Goal: Task Accomplishment & Management: Manage account settings

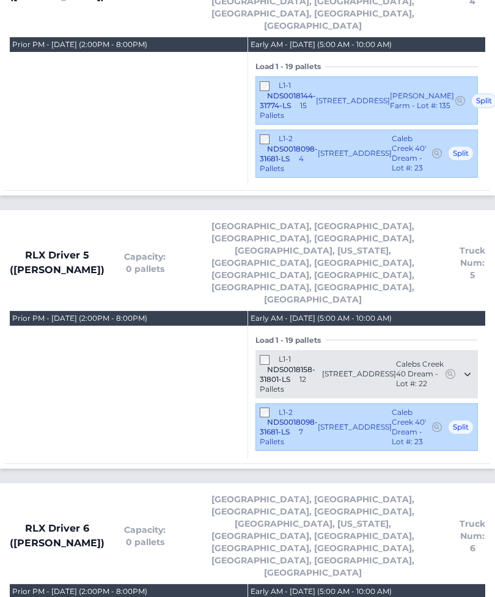
scroll to position [3356, 0]
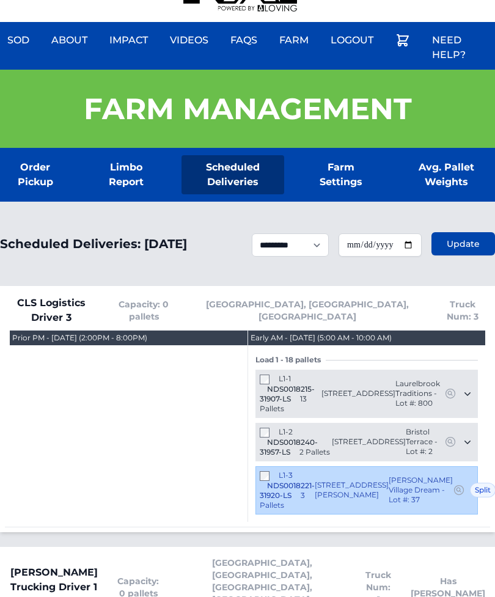
scroll to position [0, 0]
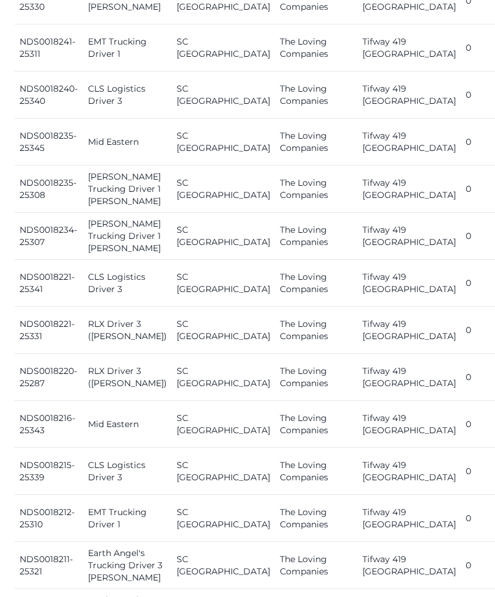
scroll to position [1080, 0]
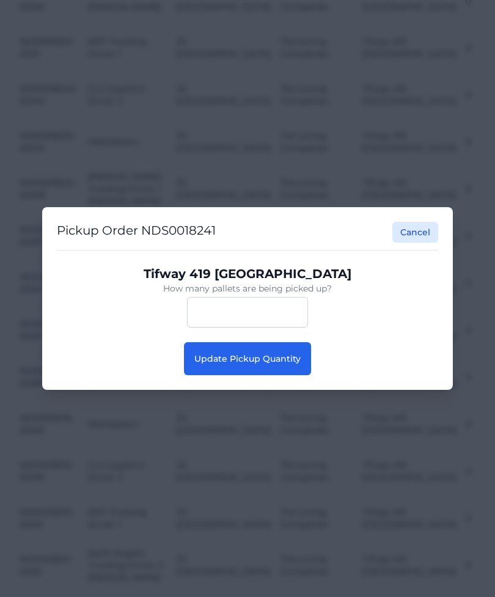
click at [288, 364] on span "Update Pickup Quantity" at bounding box center [247, 358] width 106 height 11
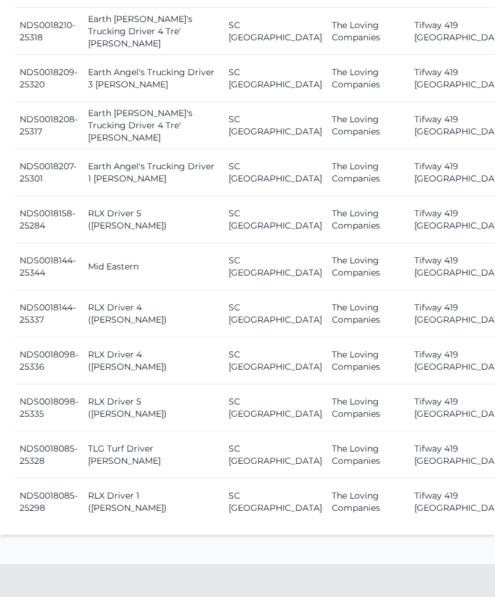
scroll to position [1935, 0]
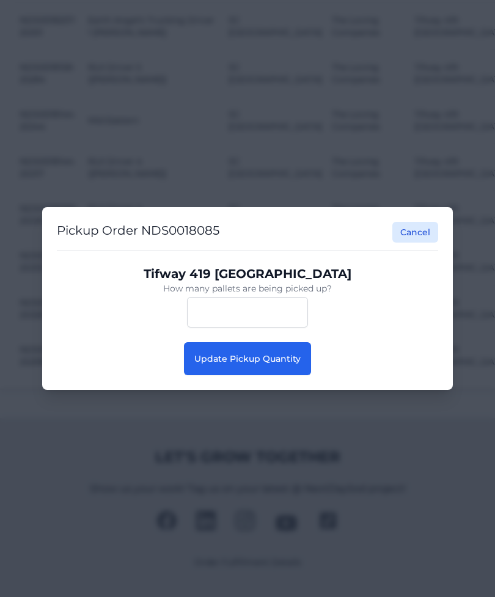
click at [300, 375] on button "Update Pickup Quantity" at bounding box center [247, 358] width 127 height 33
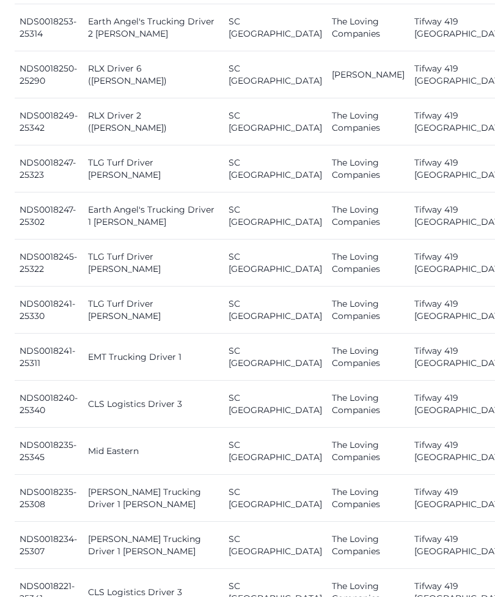
scroll to position [888, 0]
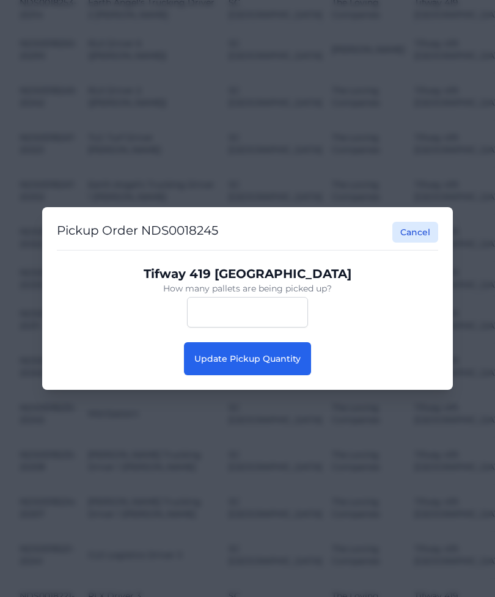
click at [293, 375] on button "Update Pickup Quantity" at bounding box center [247, 358] width 127 height 33
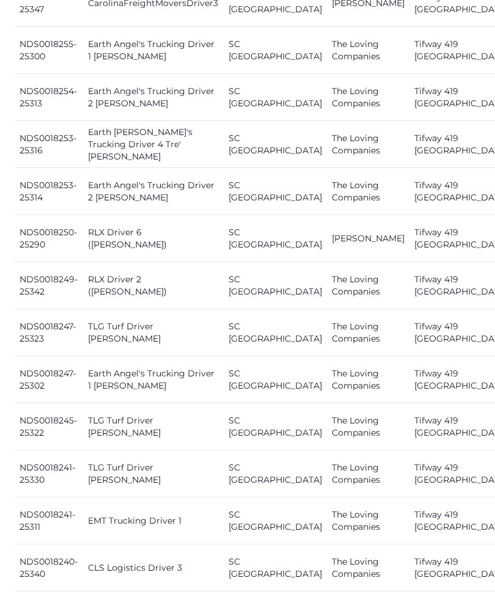
scroll to position [725, 0]
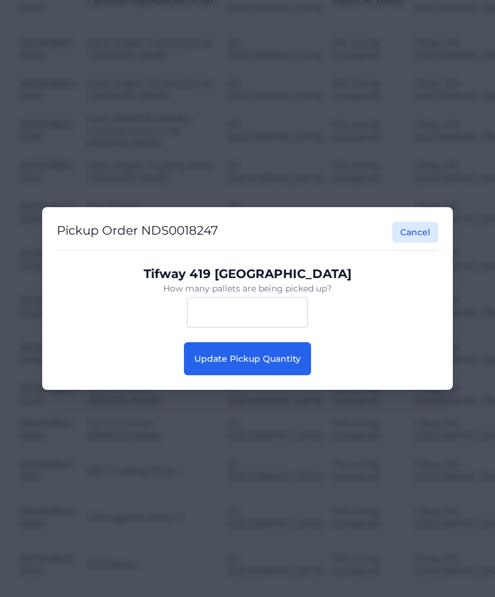
click at [293, 375] on button "Update Pickup Quantity" at bounding box center [247, 358] width 127 height 33
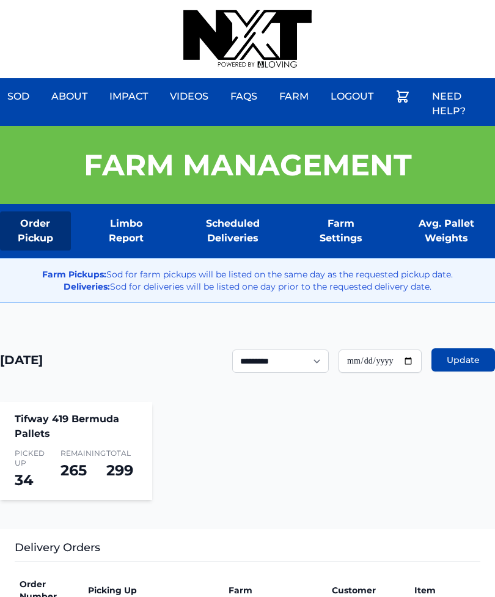
click at [330, 2] on div "Sod About Impact Videos FAQs Need Help? Farm My Account Logout" at bounding box center [247, 39] width 495 height 78
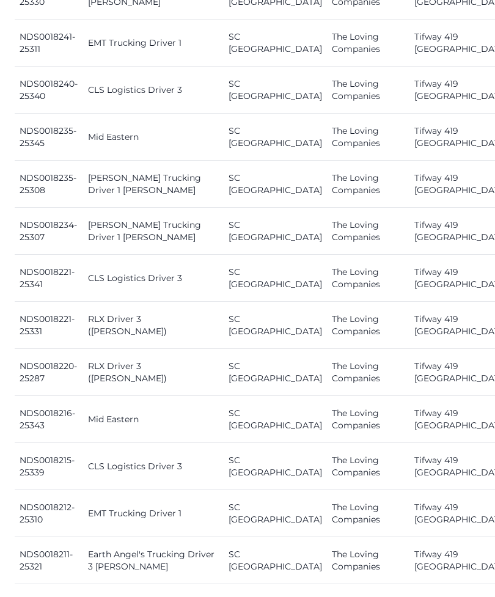
scroll to position [1201, 0]
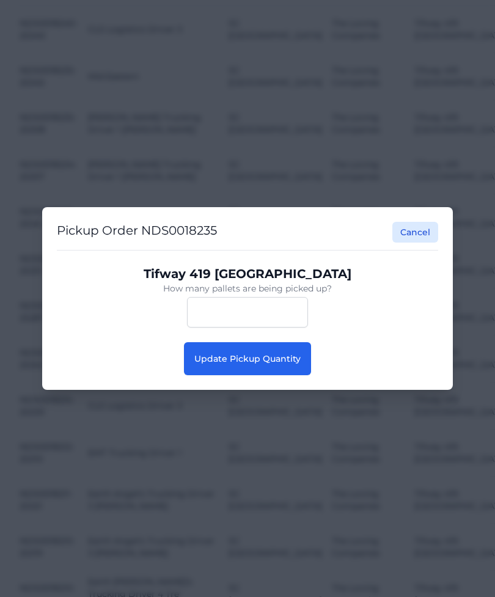
click at [298, 364] on span "Update Pickup Quantity" at bounding box center [247, 358] width 106 height 11
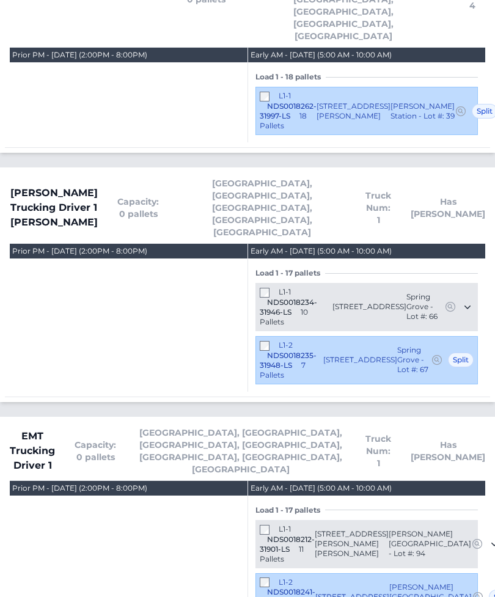
scroll to position [928, 0]
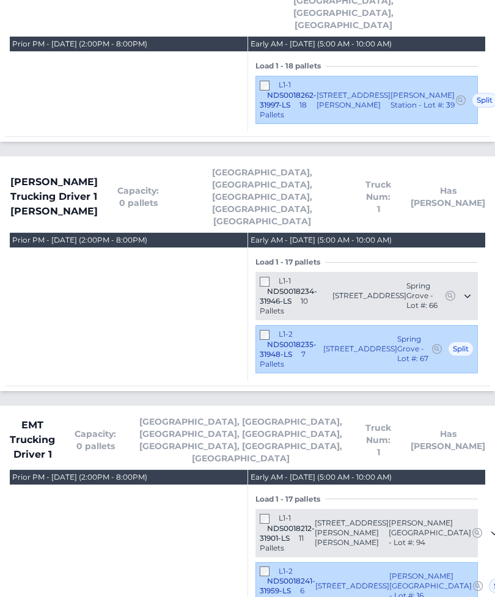
click at [276, 513] on div "L1-1 NDS0018212-31901-LS 11 Pallets" at bounding box center [287, 533] width 55 height 40
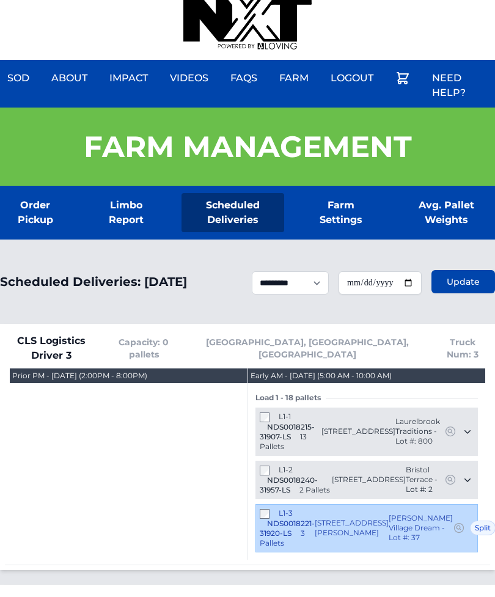
scroll to position [0, 0]
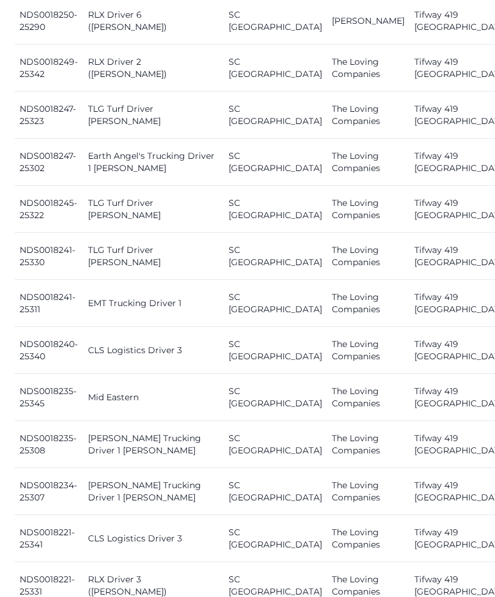
scroll to position [942, 0]
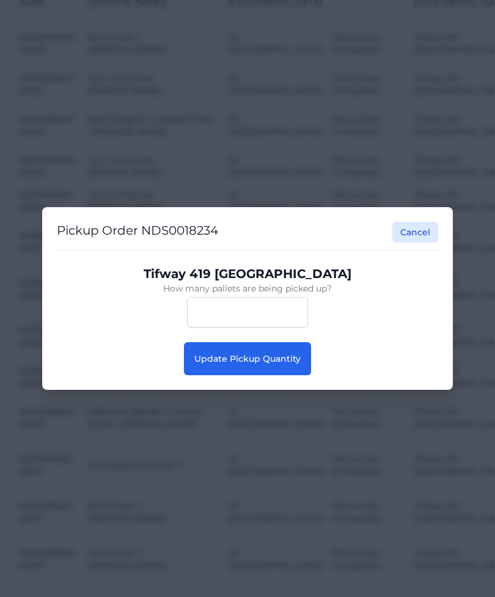
click at [282, 375] on button "Update Pickup Quantity" at bounding box center [247, 358] width 127 height 33
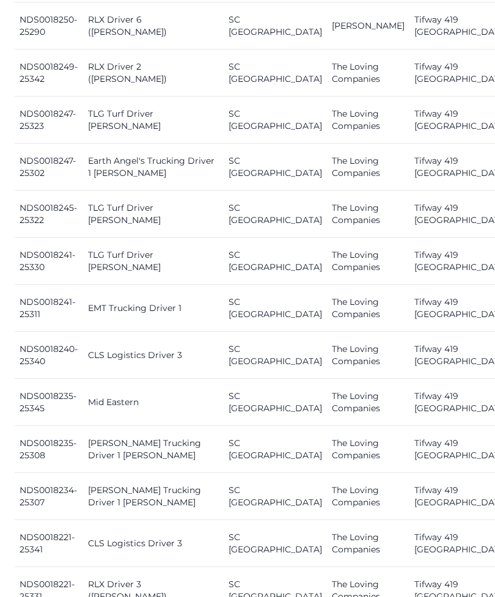
scroll to position [1131, 0]
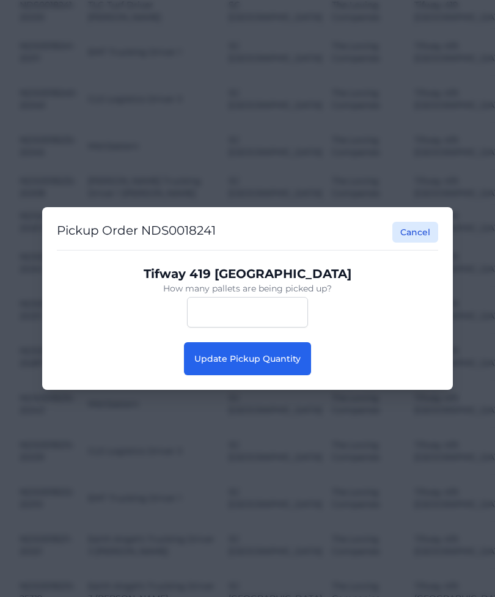
click at [290, 364] on span "Update Pickup Quantity" at bounding box center [247, 358] width 106 height 11
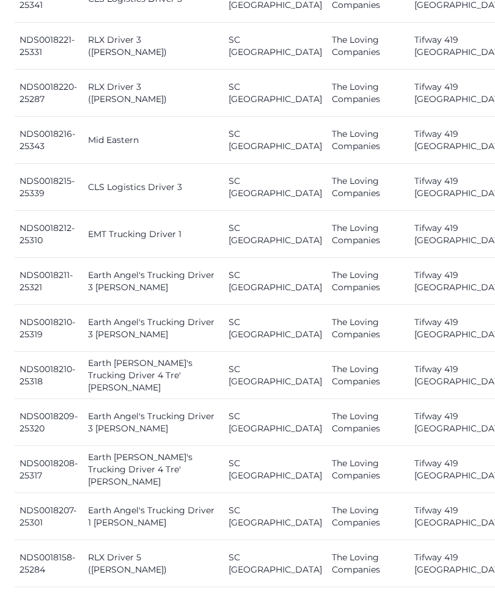
scroll to position [1493, 0]
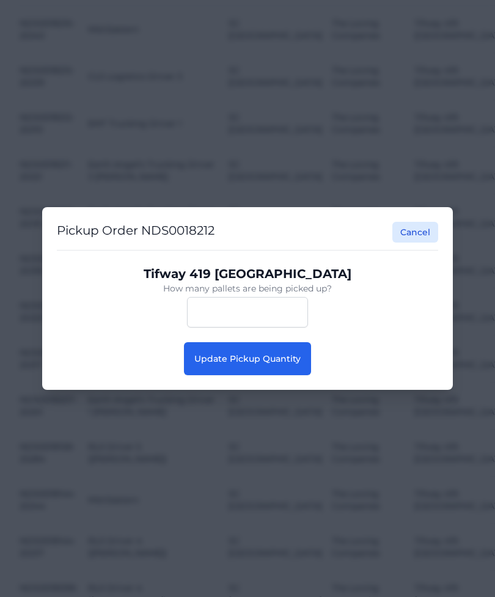
click at [273, 364] on span "Update Pickup Quantity" at bounding box center [247, 358] width 106 height 11
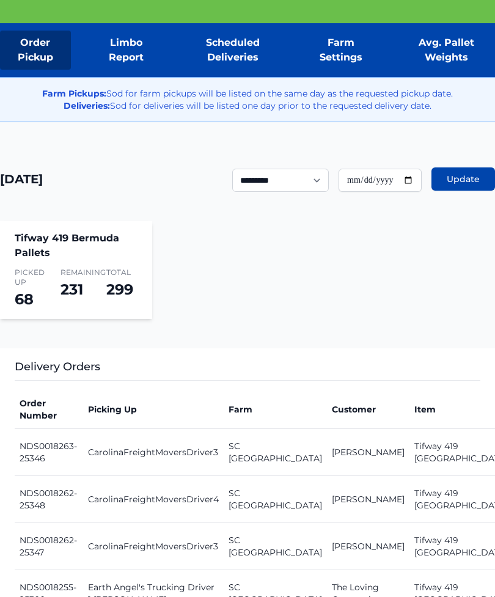
scroll to position [181, 0]
